Goal: Task Accomplishment & Management: Use online tool/utility

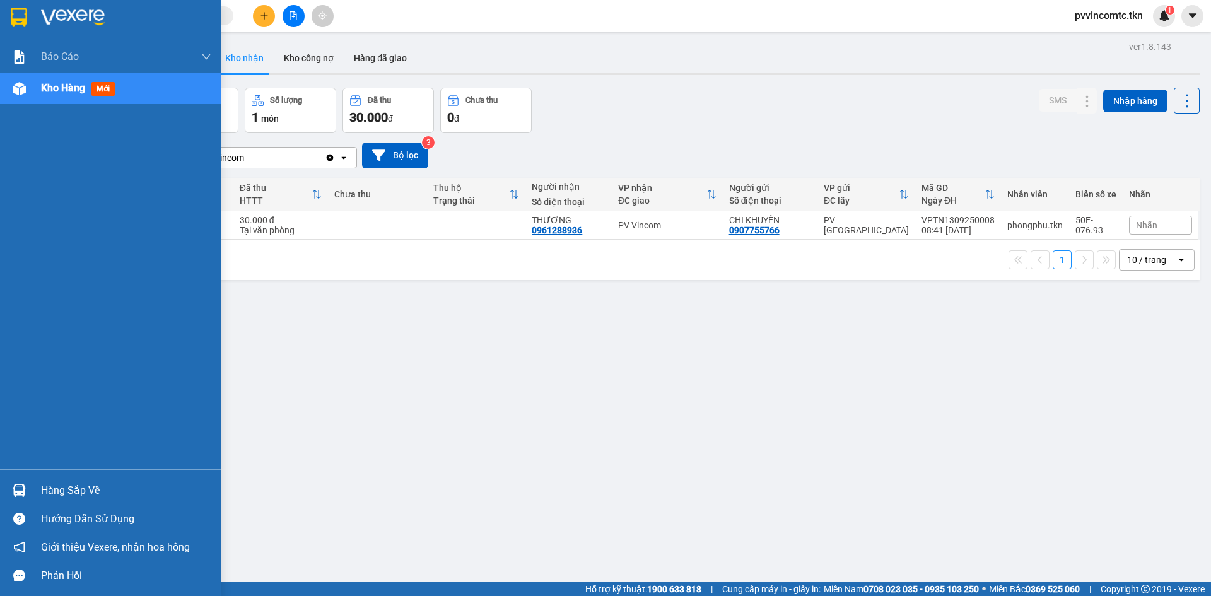
click at [79, 491] on div "Hàng sắp về" at bounding box center [126, 490] width 170 height 19
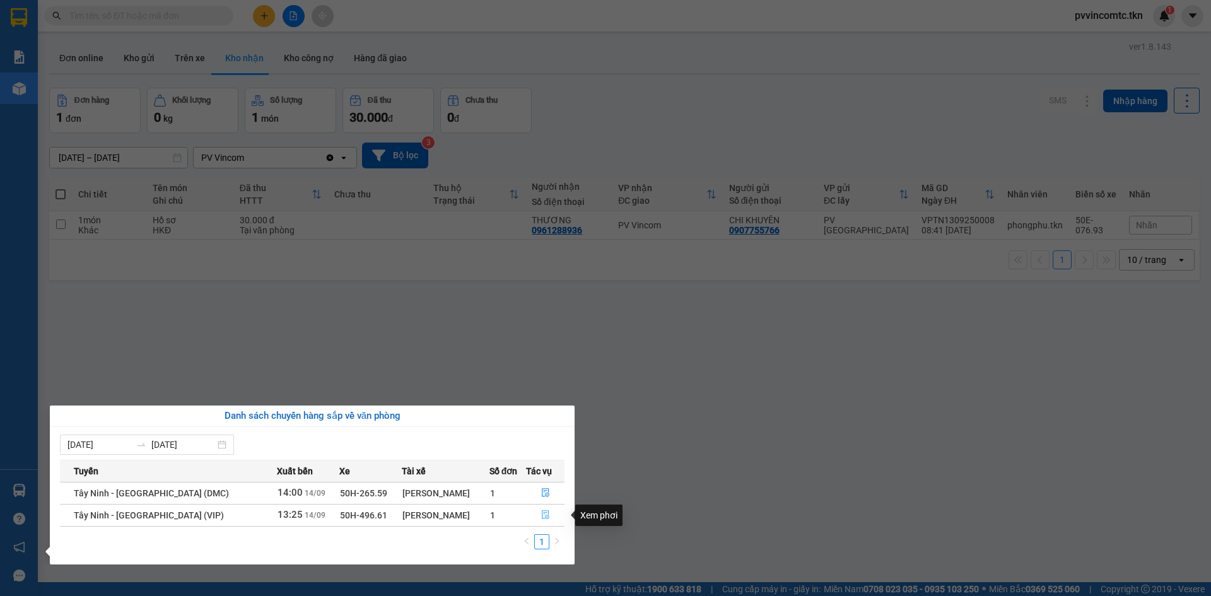
click at [543, 515] on icon "file-done" at bounding box center [545, 514] width 9 height 9
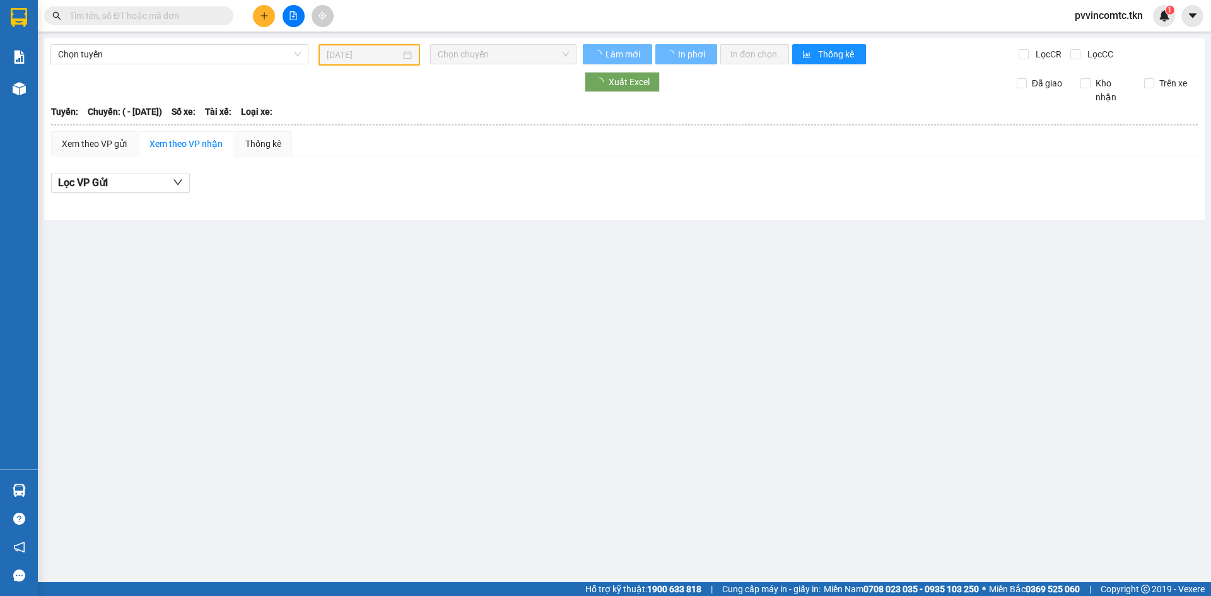
type input "[DATE]"
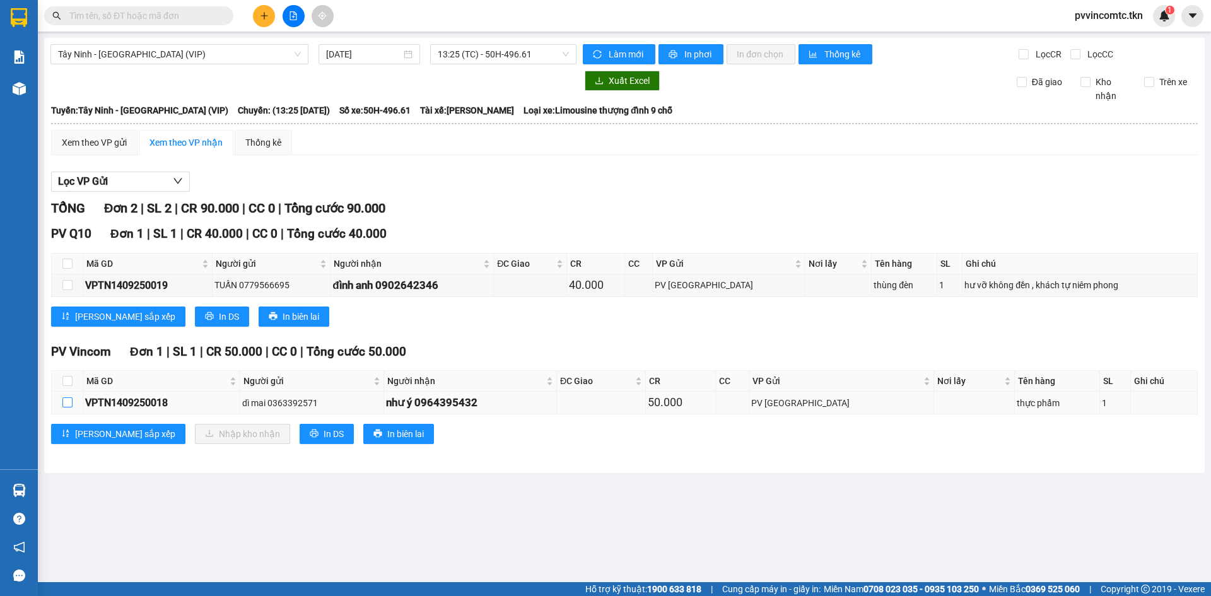
click at [69, 405] on input "checkbox" at bounding box center [67, 402] width 10 height 10
checkbox input "true"
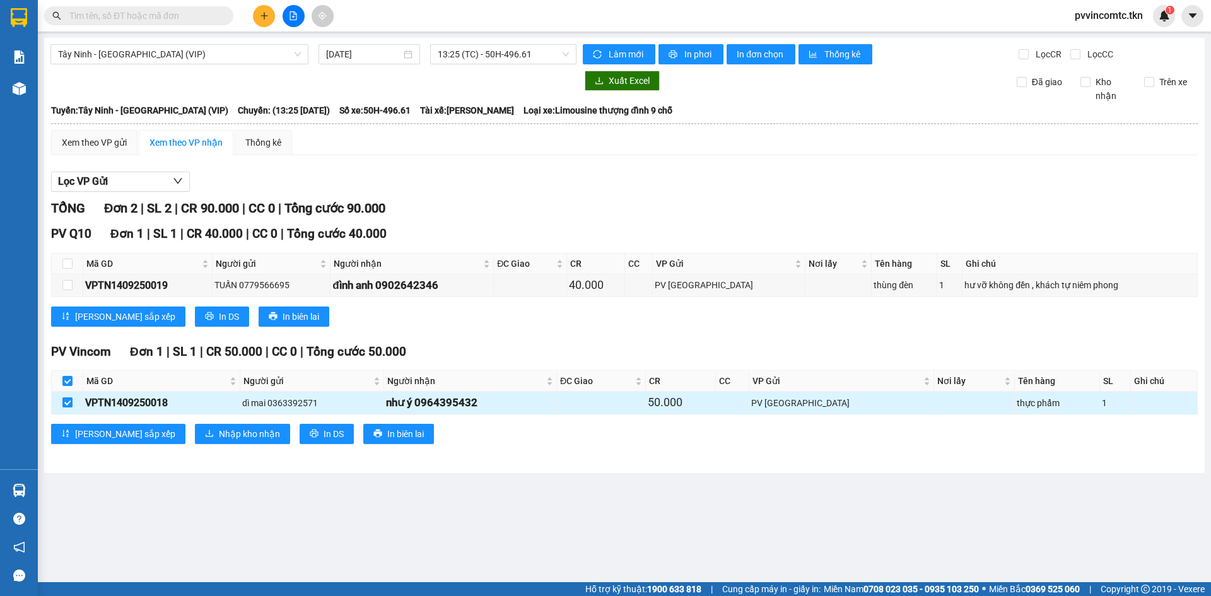
checkbox input "true"
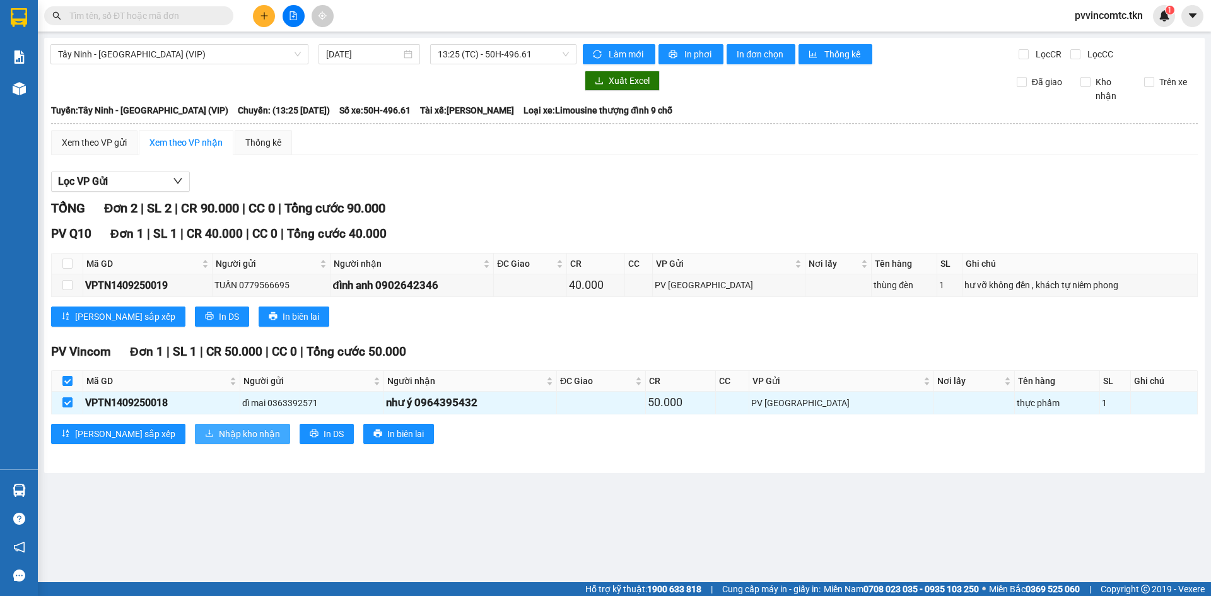
click at [219, 435] on span "Nhập kho nhận" at bounding box center [249, 434] width 61 height 14
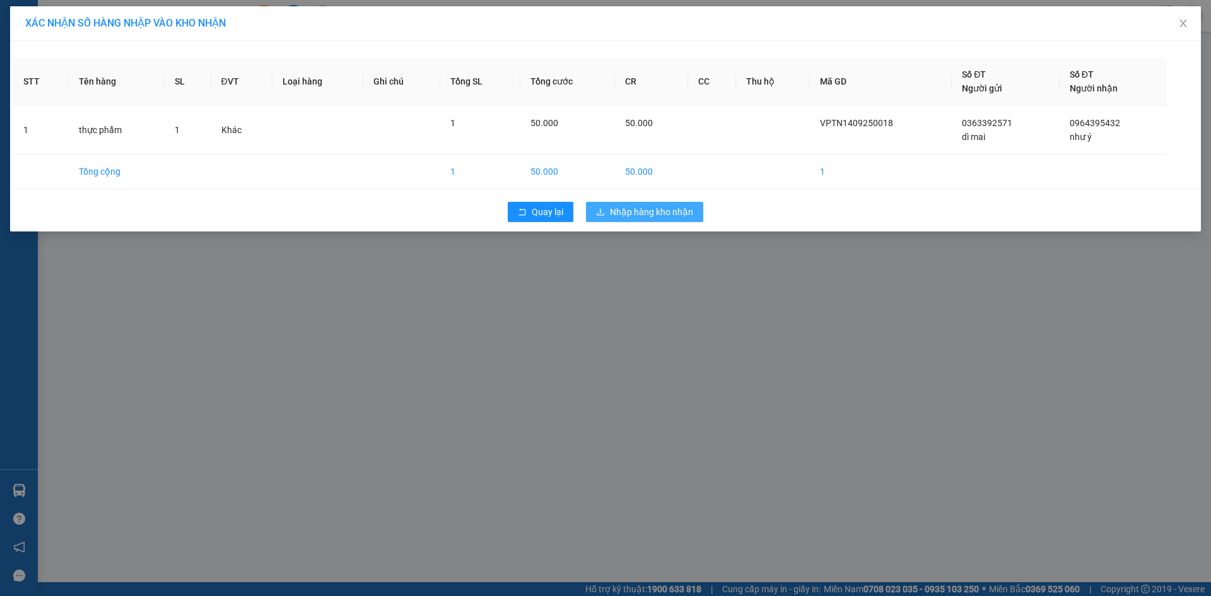
click at [636, 218] on span "Nhập hàng kho nhận" at bounding box center [651, 212] width 83 height 14
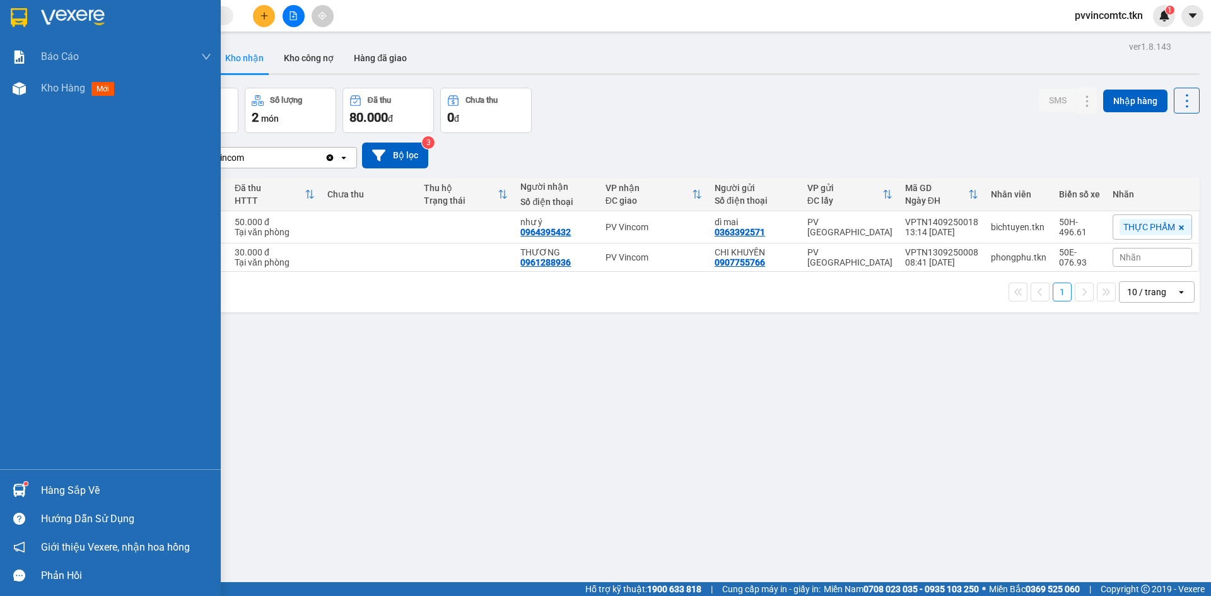
click at [84, 495] on div "Hàng sắp về" at bounding box center [126, 490] width 170 height 19
